Goal: Task Accomplishment & Management: Manage account settings

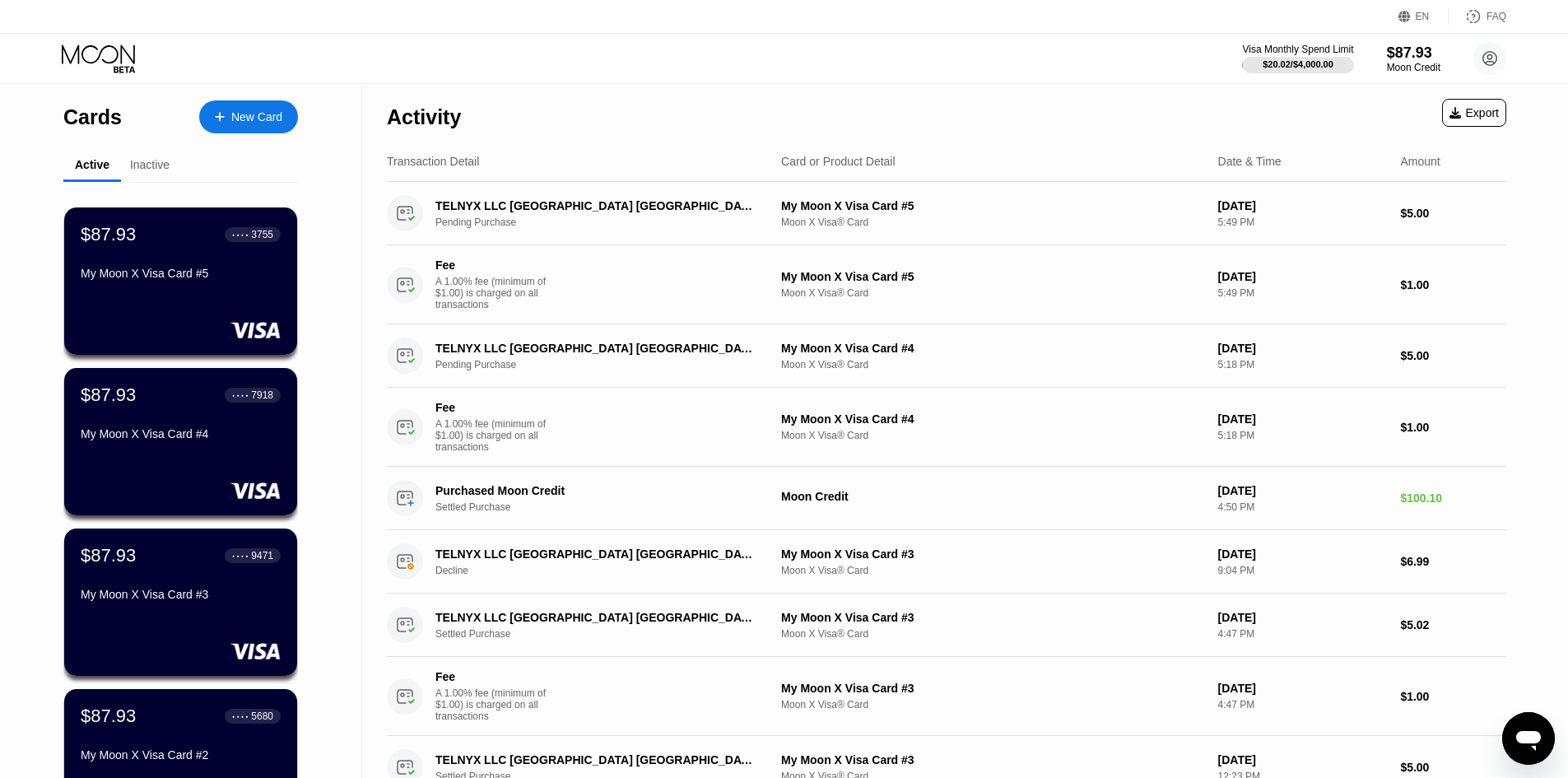
click at [142, 172] on div "Inactive" at bounding box center [150, 164] width 40 height 13
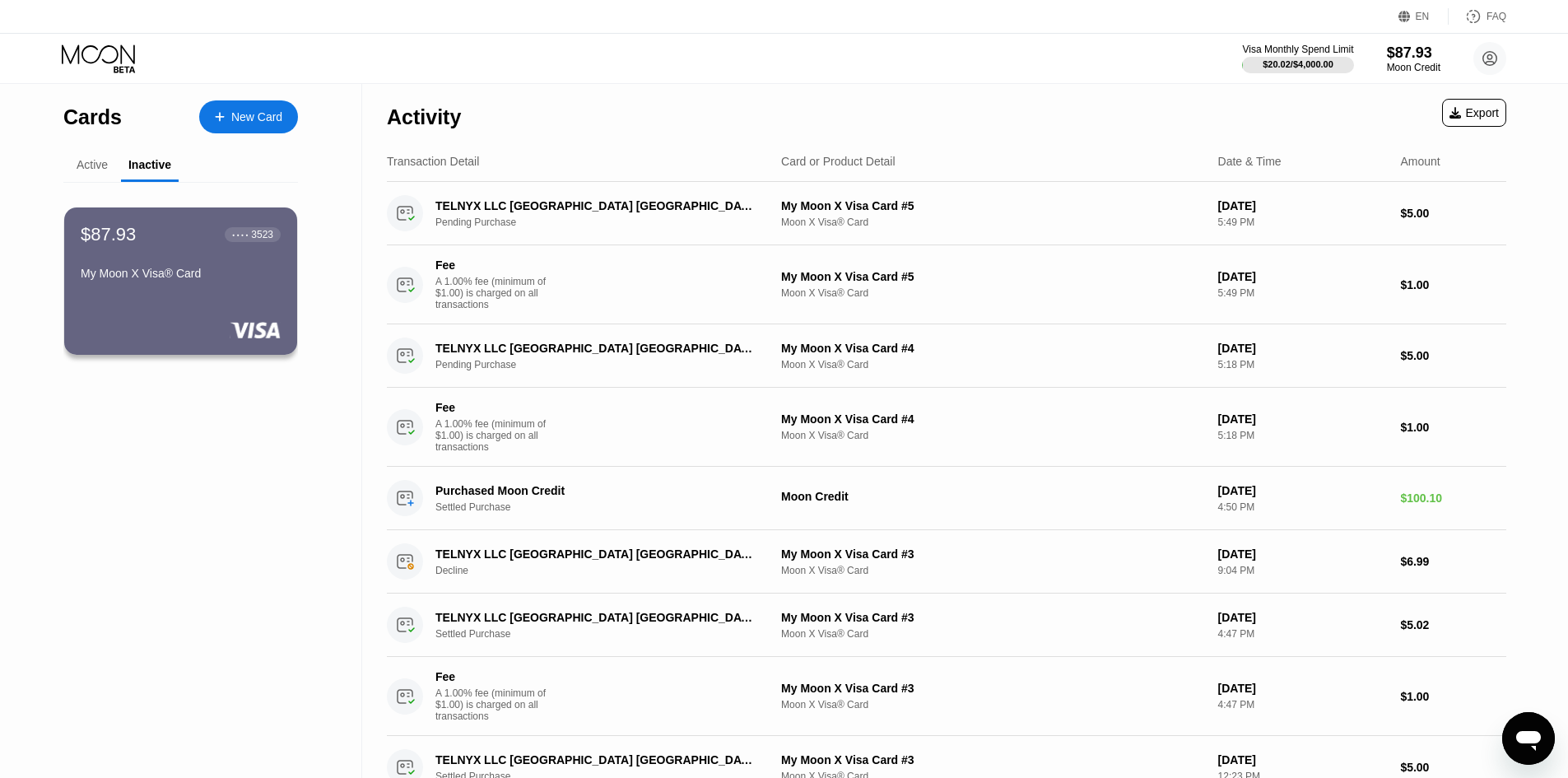
click at [87, 164] on div "Active" at bounding box center [92, 164] width 31 height 13
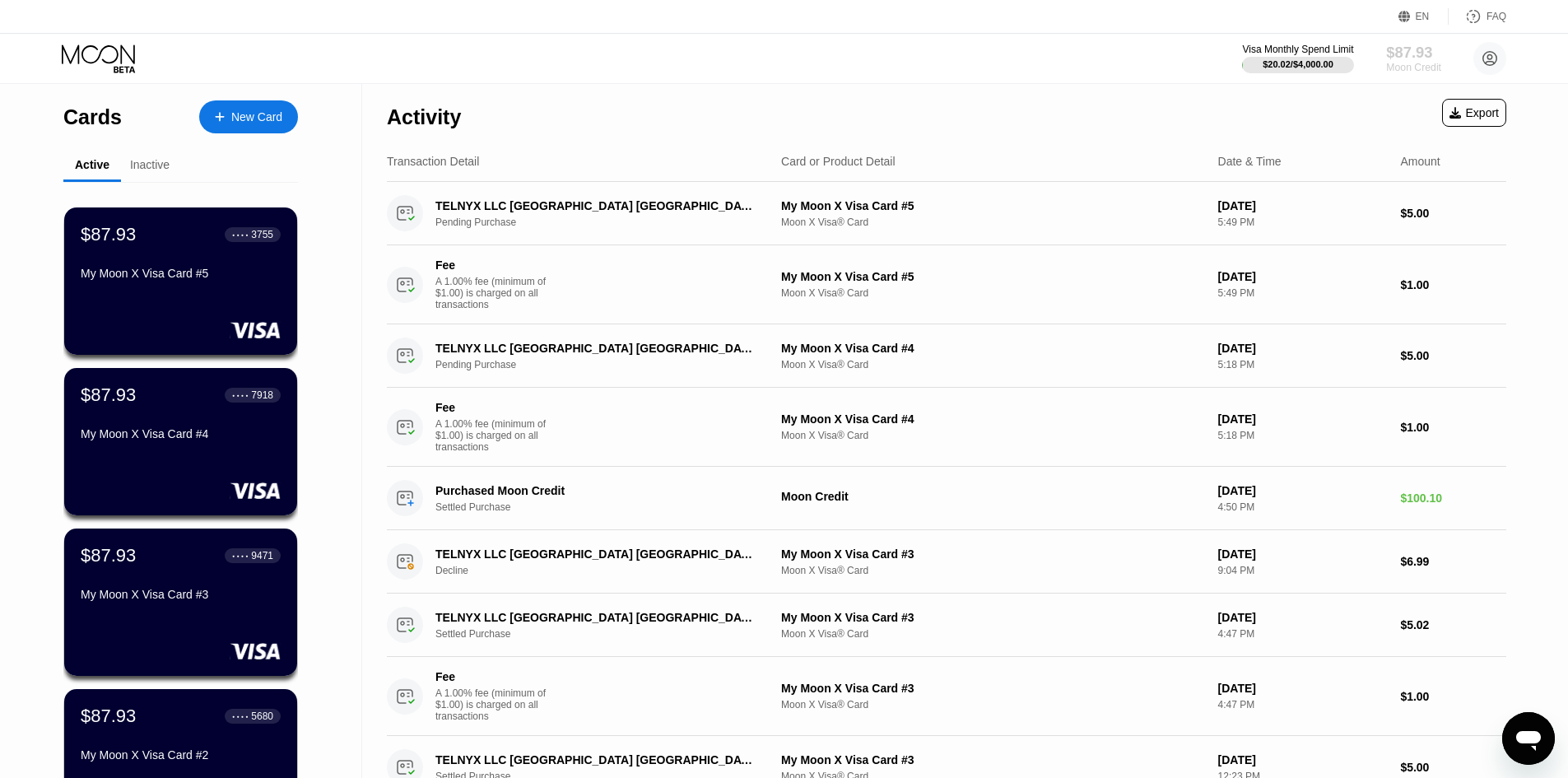
click at [1095, 55] on div "$87.93" at bounding box center [1414, 52] width 55 height 17
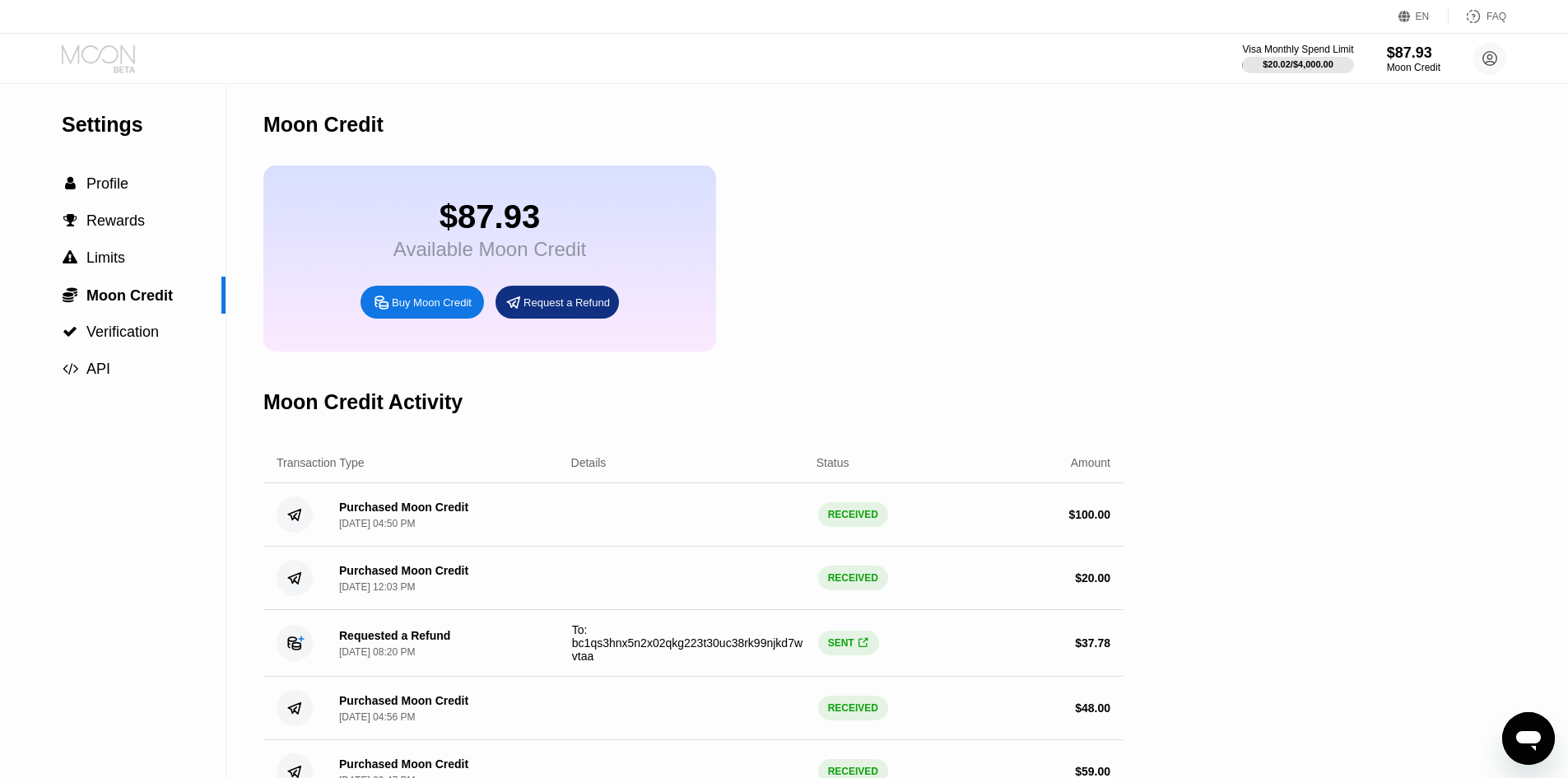
click at [114, 45] on icon at bounding box center [100, 58] width 76 height 29
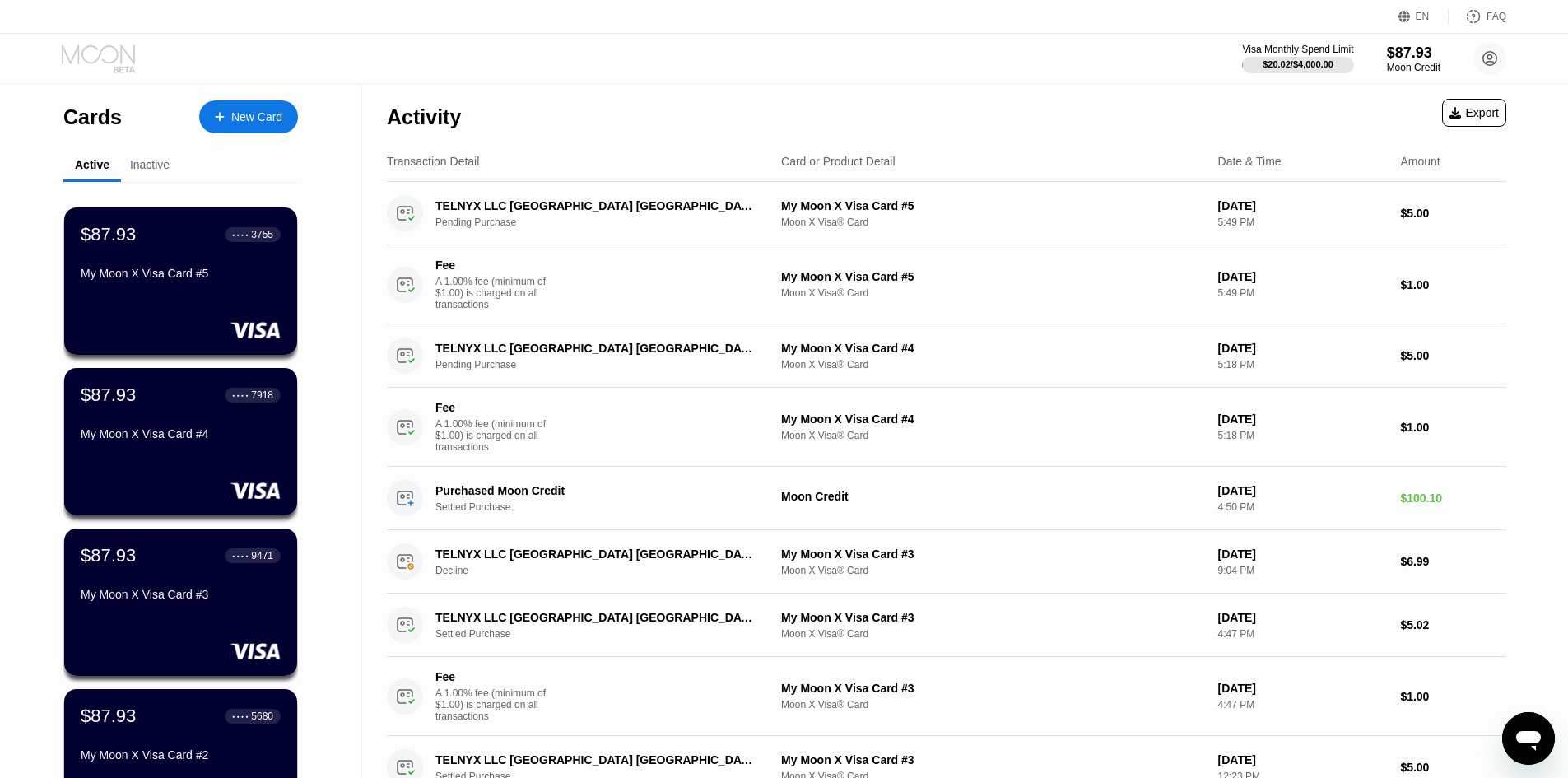
click at [113, 55] on icon at bounding box center [100, 58] width 76 height 29
